Goal: Transaction & Acquisition: Download file/media

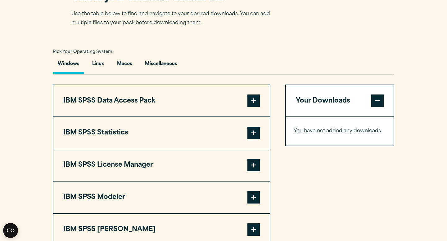
scroll to position [411, 0]
click at [129, 74] on button "Macos" at bounding box center [124, 65] width 25 height 18
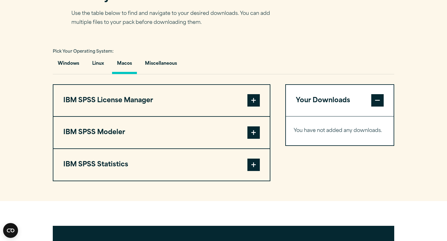
click at [187, 171] on button "IBM SPSS Statistics" at bounding box center [161, 165] width 216 height 32
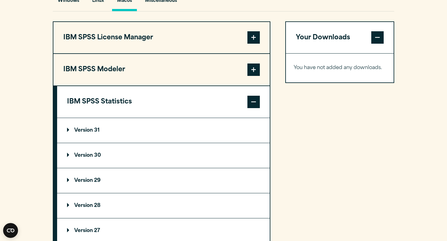
scroll to position [479, 0]
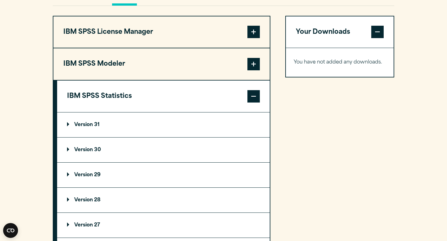
click at [134, 138] on summary "Version 31" at bounding box center [163, 125] width 213 height 25
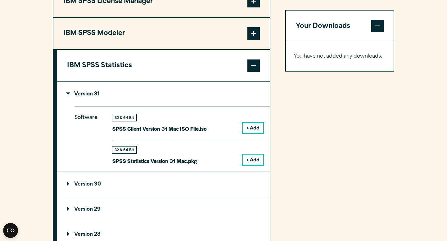
scroll to position [510, 0]
click at [254, 133] on button "+ Add" at bounding box center [253, 128] width 20 height 11
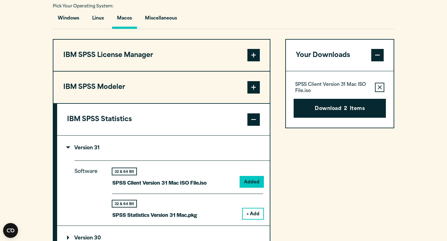
scroll to position [551, 0]
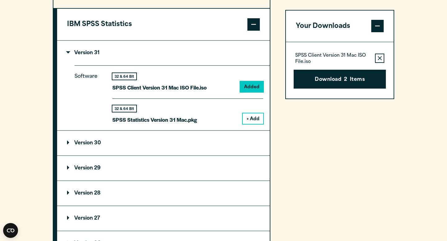
click at [248, 124] on button "+ Add" at bounding box center [253, 119] width 20 height 11
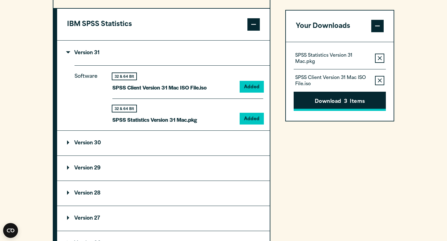
click at [322, 102] on button "Download 3 Items" at bounding box center [340, 101] width 92 height 19
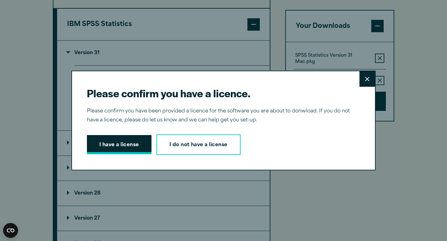
click at [139, 140] on button "I have a license" at bounding box center [119, 144] width 65 height 19
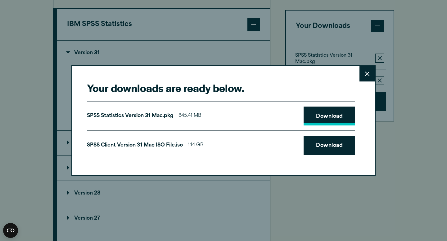
click at [319, 118] on link "Download" at bounding box center [330, 116] width 52 height 19
click at [318, 143] on link "Download" at bounding box center [330, 145] width 52 height 19
